Goal: Transaction & Acquisition: Subscribe to service/newsletter

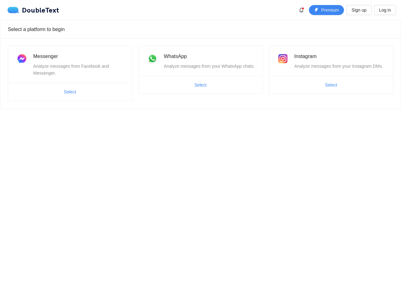
click at [200, 150] on body "DoubleText Premium Sign up Log in Select a platform to begin Messenger Analyze …" at bounding box center [200, 150] width 401 height 301
click at [302, 10] on icon "bell" at bounding box center [301, 10] width 5 height 5
click at [326, 10] on span "Premium" at bounding box center [330, 10] width 18 height 7
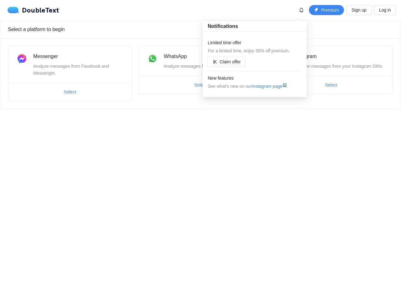
click at [359, 10] on div "Sign up Log in Facebook login is currently unavailable. Please bare with us whi…" at bounding box center [200, 150] width 401 height 301
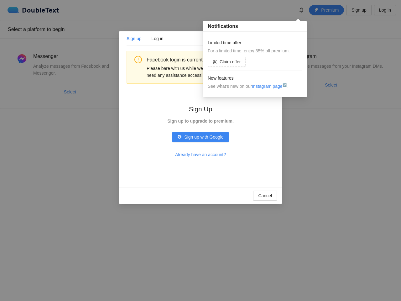
click at [385, 10] on div "Sign up Log in Facebook login is currently unavailable. Please bare with us whi…" at bounding box center [200, 150] width 401 height 301
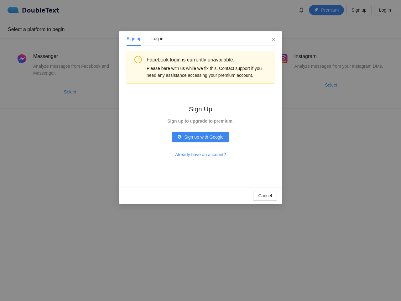
click at [70, 92] on div "Sign up Log in Facebook login is currently unavailable. Please bare with us whi…" at bounding box center [200, 150] width 401 height 301
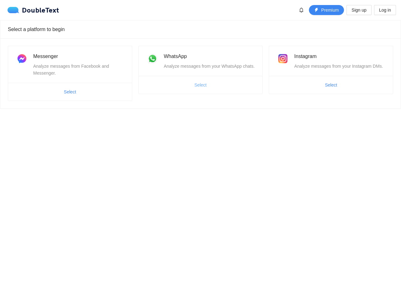
click at [200, 85] on span "Select" at bounding box center [201, 84] width 12 height 7
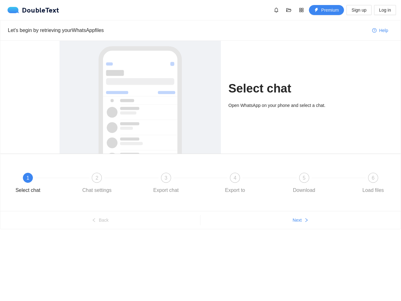
click at [331, 85] on h1 "Select chat" at bounding box center [284, 88] width 113 height 15
